Goal: Check status

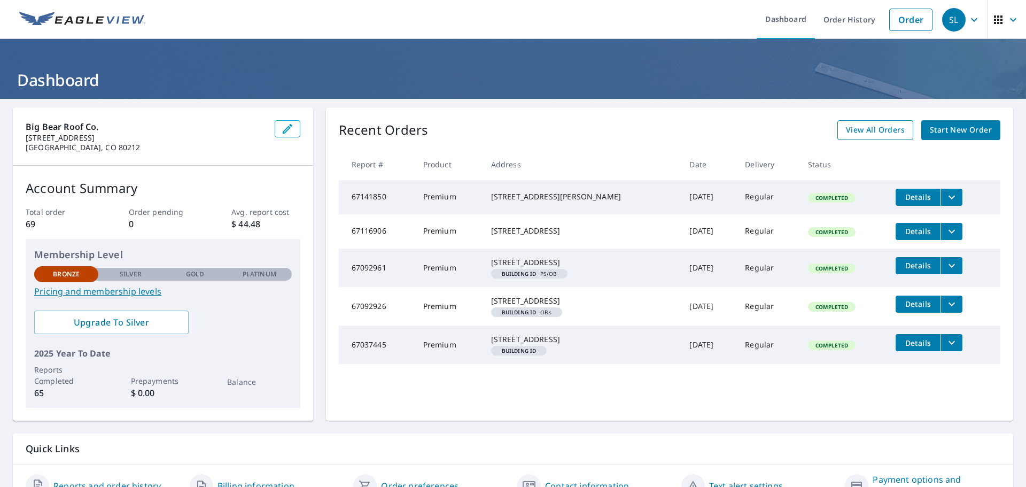
click at [868, 138] on link "View All Orders" at bounding box center [876, 130] width 76 height 20
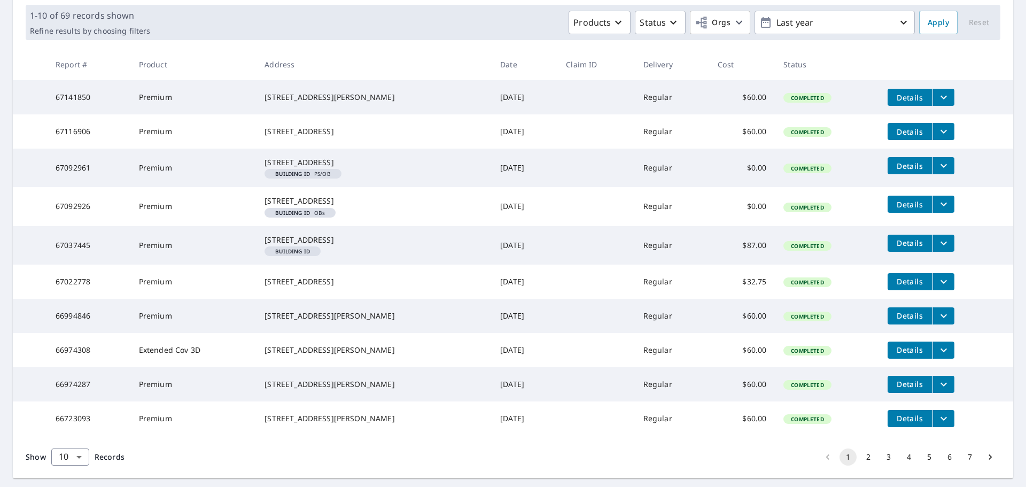
scroll to position [246, 0]
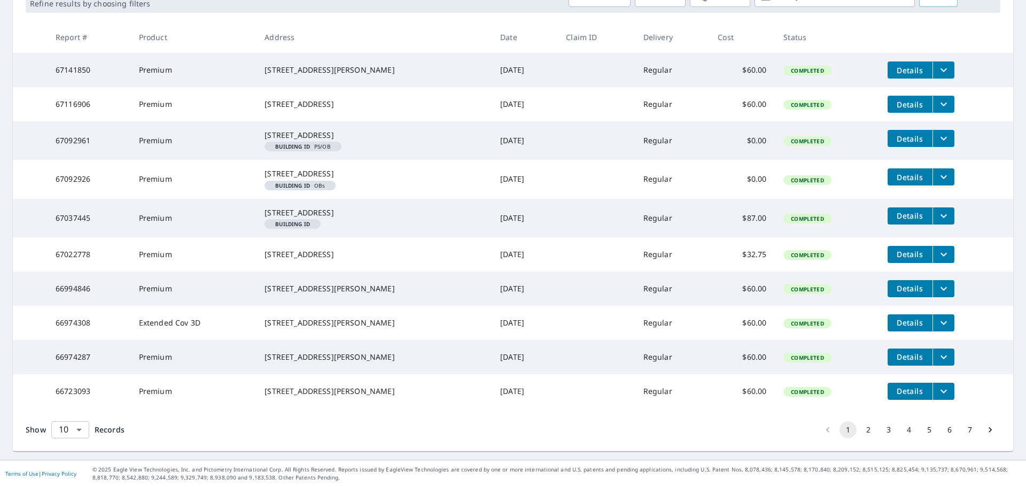
click at [78, 424] on body "SL SL Dashboard Order History Order SL Dashboard / Order History Order History …" at bounding box center [513, 243] width 1026 height 487
click at [66, 467] on li "100" at bounding box center [70, 464] width 38 height 19
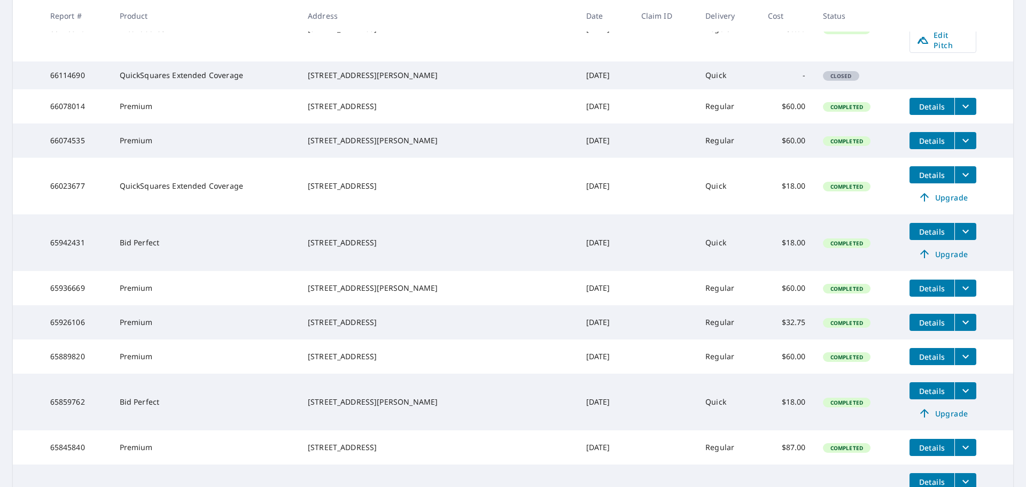
scroll to position [998, 0]
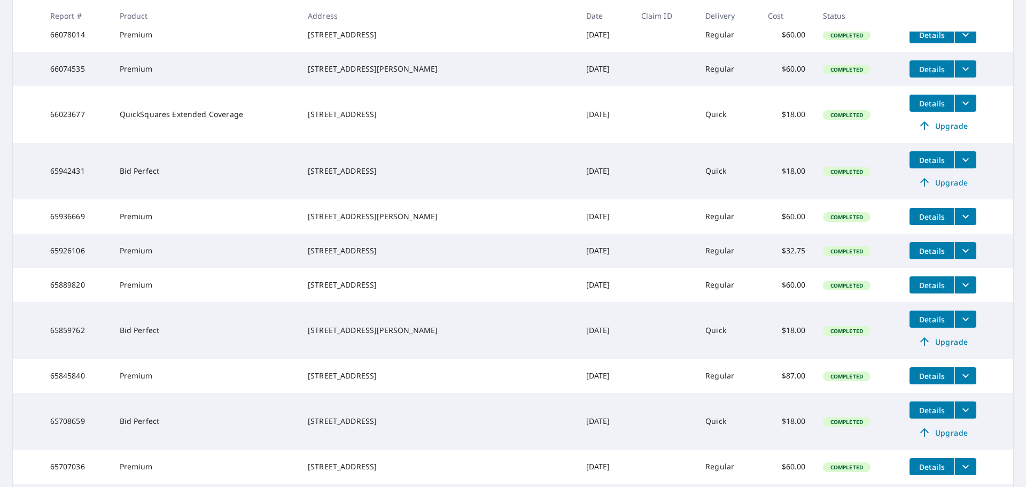
drag, startPoint x: 502, startPoint y: 368, endPoint x: 552, endPoint y: 373, distance: 50.0
click at [578, 268] on td "[DATE]" at bounding box center [605, 251] width 55 height 34
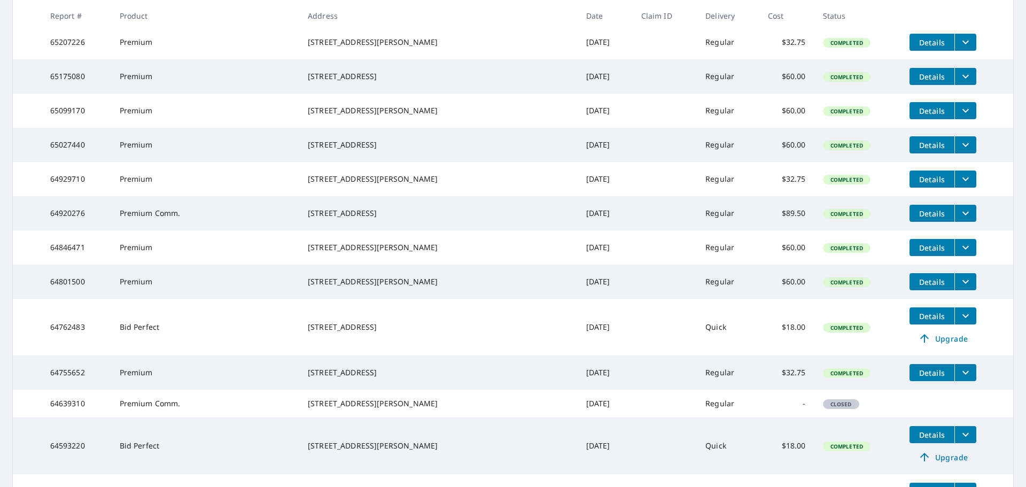
scroll to position [1924, 0]
